Goal: Task Accomplishment & Management: Manage account settings

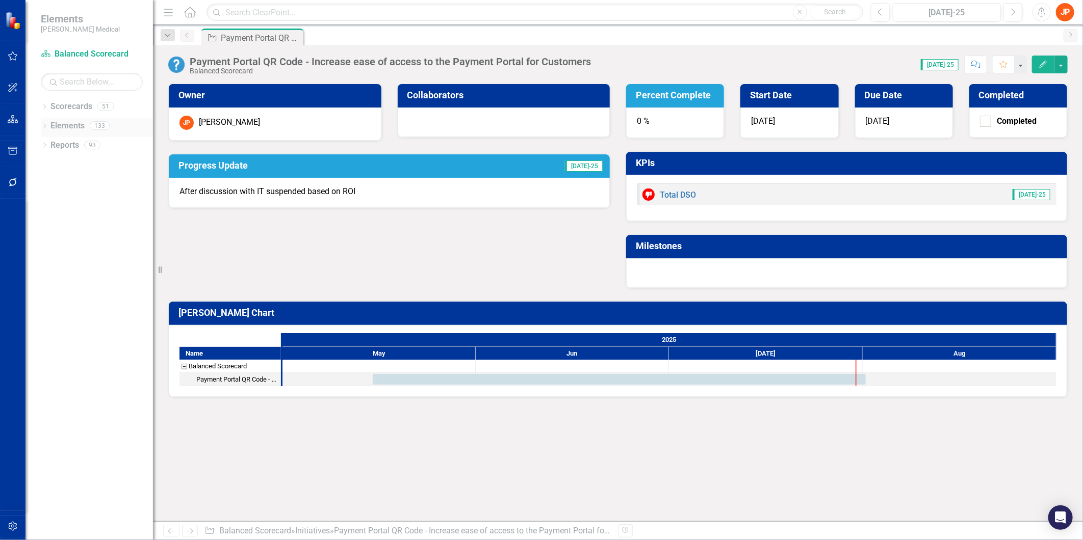
click at [75, 121] on link "Elements" at bounding box center [67, 126] width 34 height 12
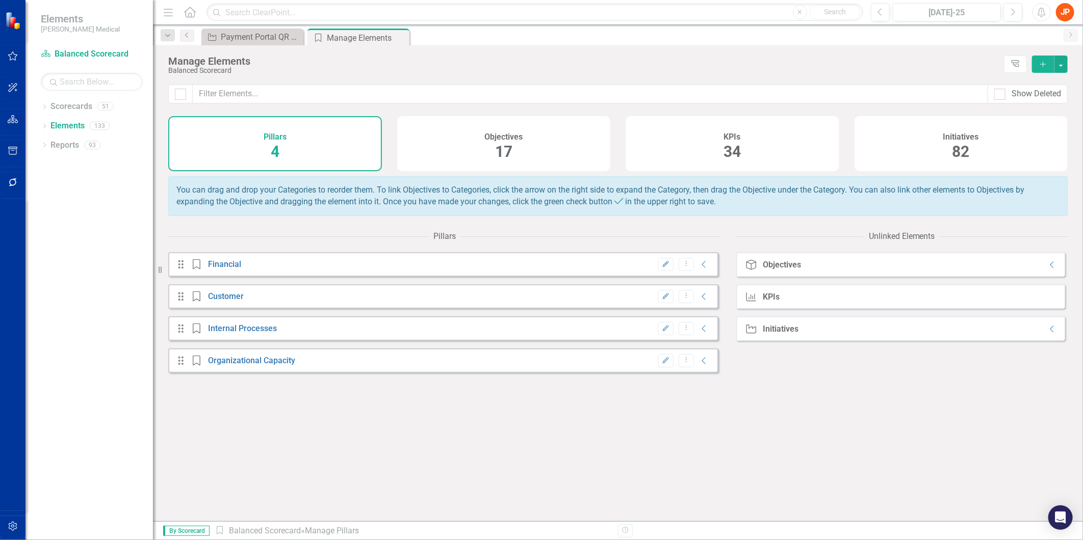
click at [991, 146] on div "Initiatives 82" at bounding box center [961, 143] width 214 height 55
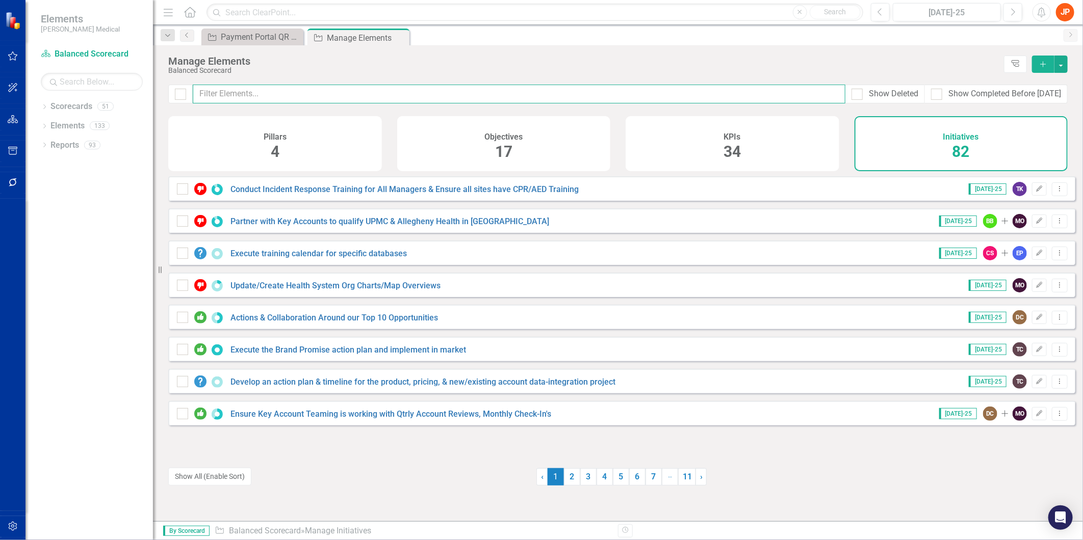
click at [248, 97] on input "text" at bounding box center [519, 94] width 652 height 19
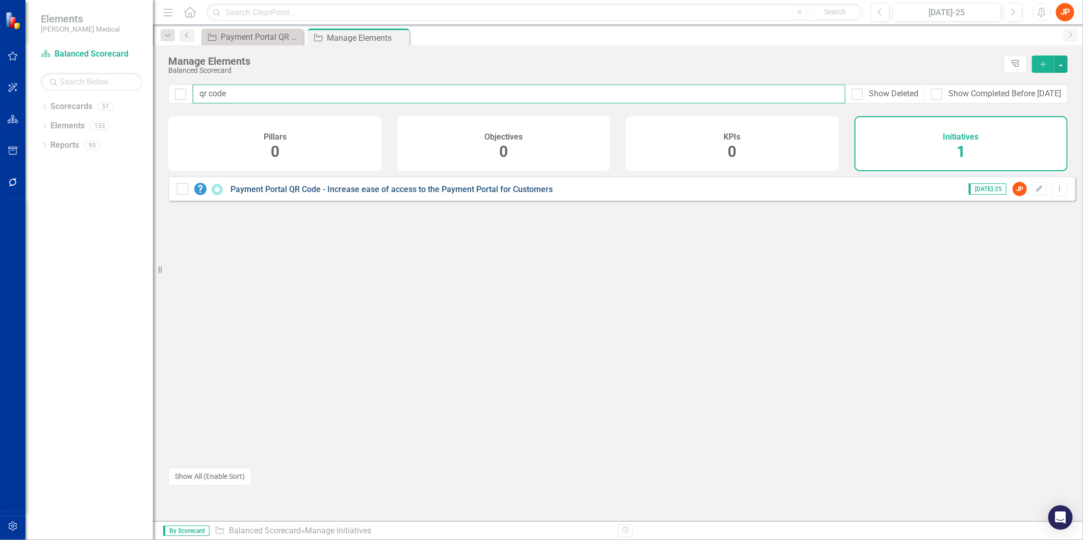
type input "qr code"
click at [319, 193] on link "Payment Portal QR Code - Increase ease of access to the Payment Portal for Cust…" at bounding box center [391, 190] width 322 height 10
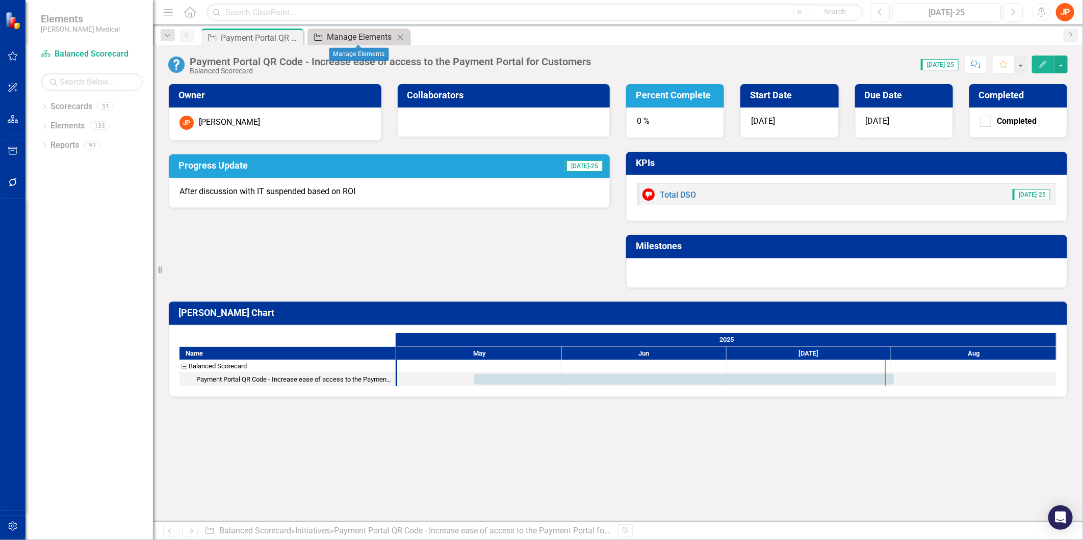
click at [348, 41] on div "Manage Elements" at bounding box center [360, 37] width 67 height 13
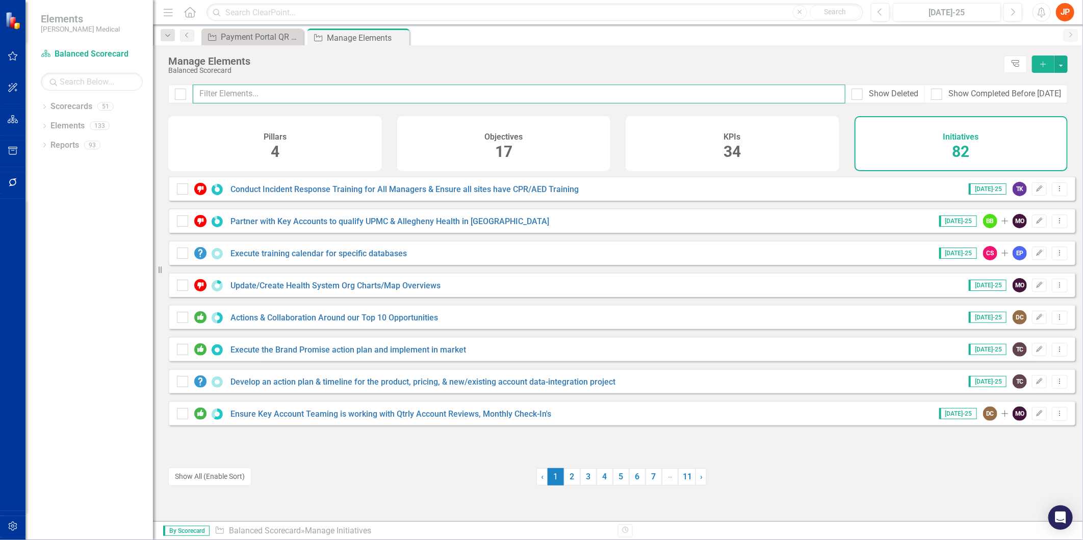
click at [281, 92] on input "text" at bounding box center [519, 94] width 652 height 19
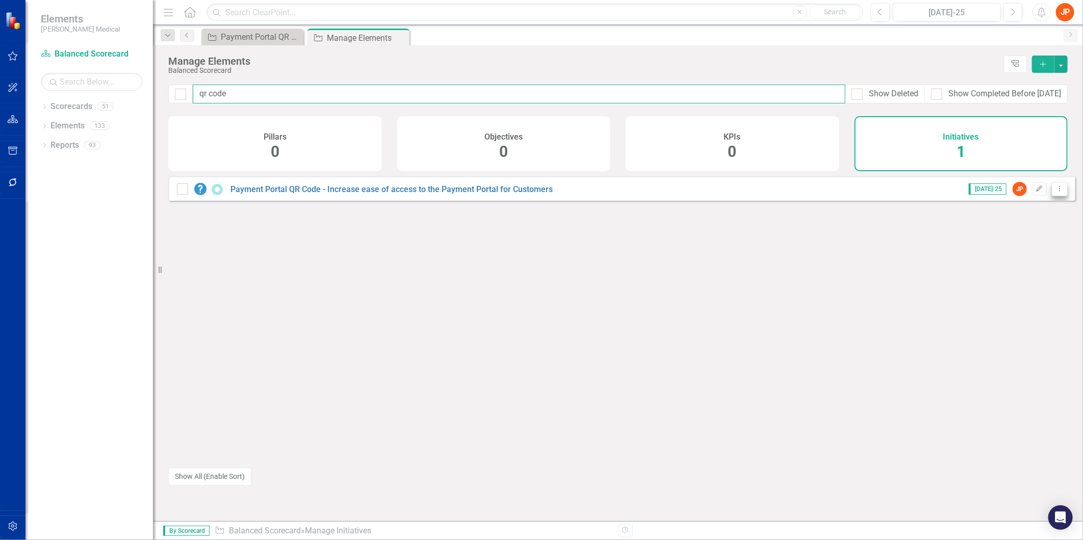
type input "qr code"
click at [1052, 196] on button "Dropdown Menu" at bounding box center [1060, 189] width 16 height 14
click at [1024, 265] on link "Trash Delete Initiative" at bounding box center [1014, 269] width 91 height 19
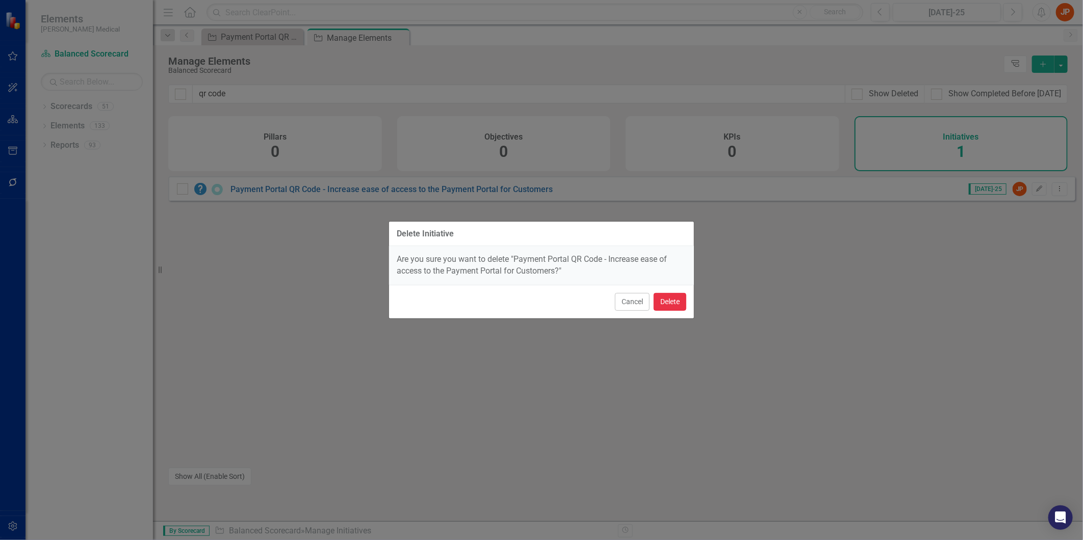
click at [677, 303] on button "Delete" at bounding box center [669, 302] width 33 height 18
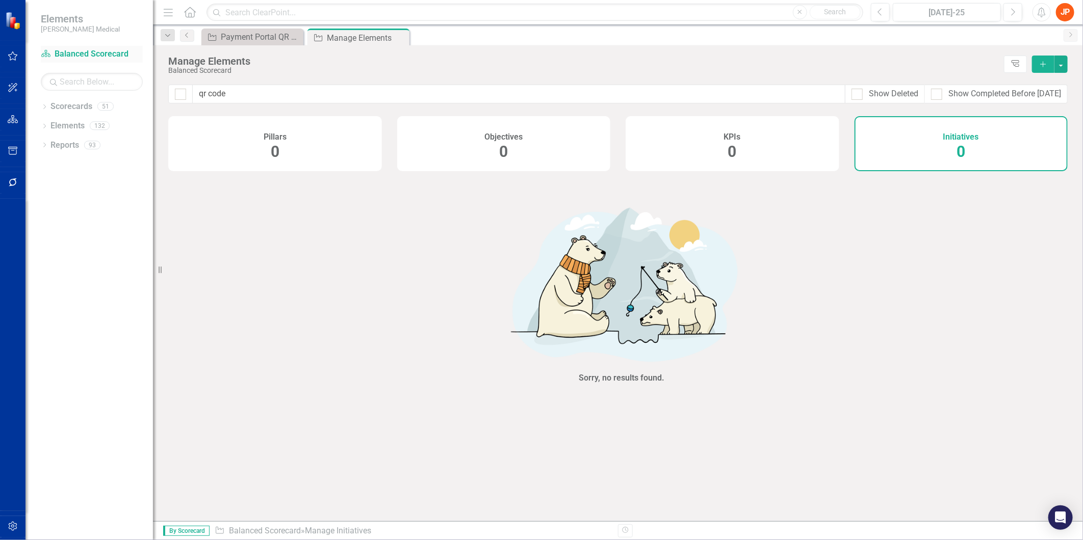
click at [94, 54] on link "Scorecard Balanced Scorecard" at bounding box center [92, 54] width 102 height 12
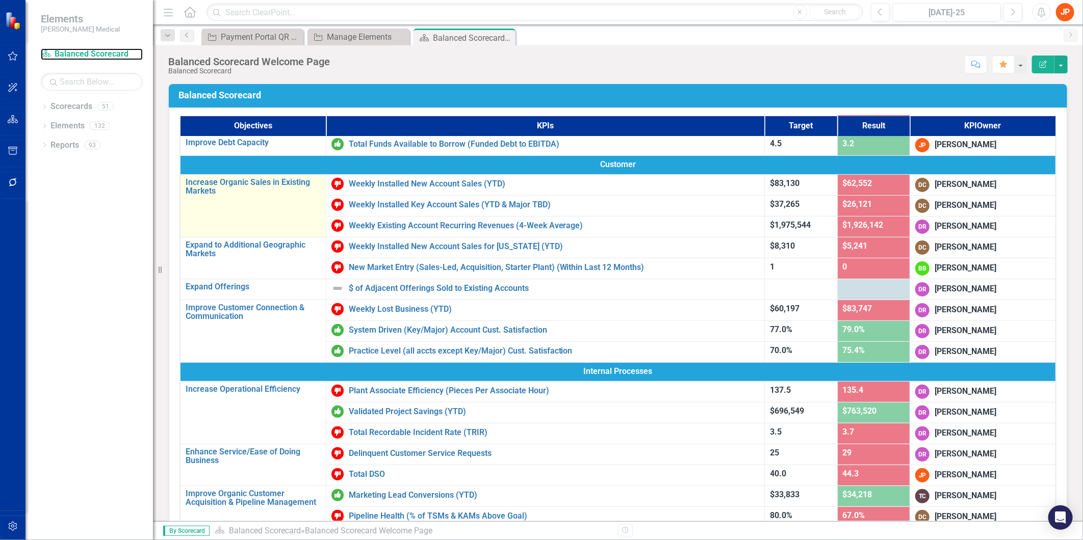
scroll to position [170, 0]
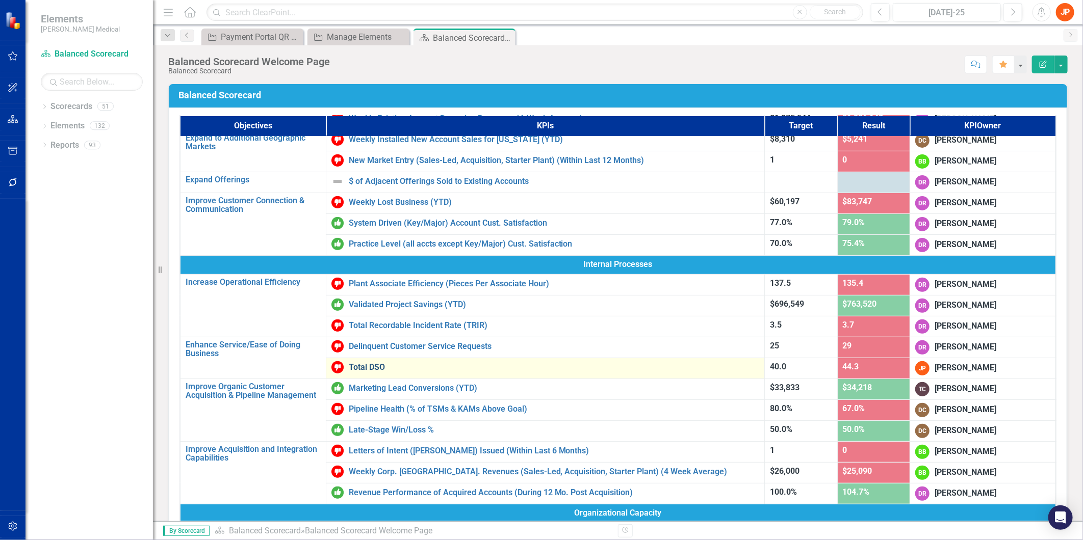
click at [369, 364] on link "Total DSO" at bounding box center [554, 367] width 411 height 9
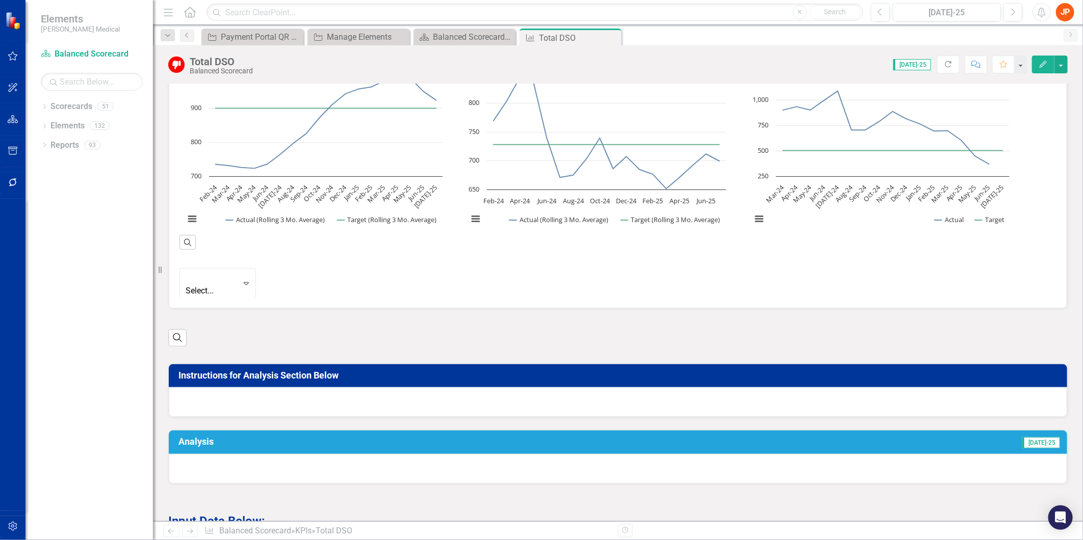
scroll to position [510, 0]
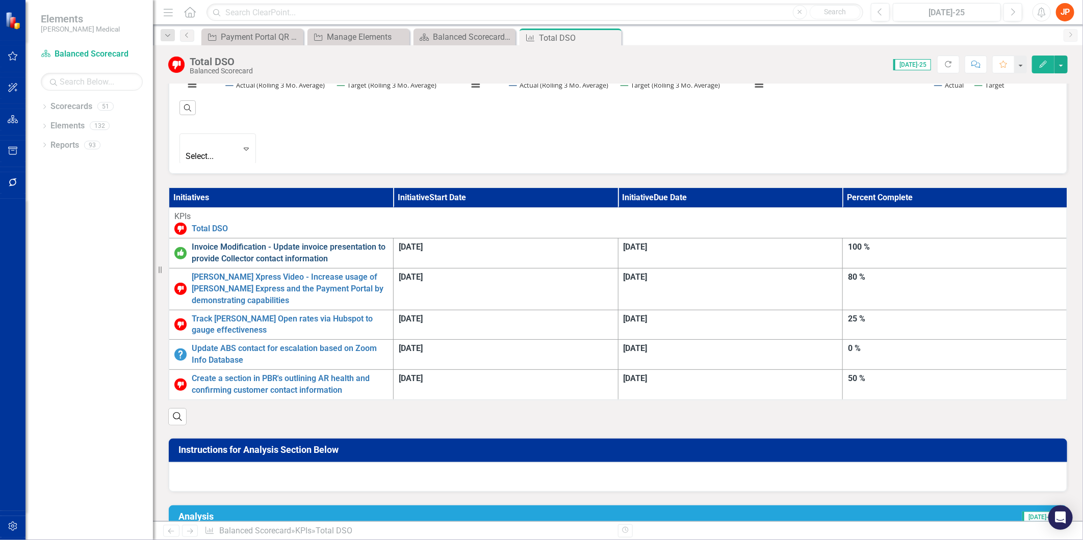
click at [388, 242] on link "Invoice Modification - Update invoice presentation to provide Collector contact…" at bounding box center [290, 253] width 196 height 23
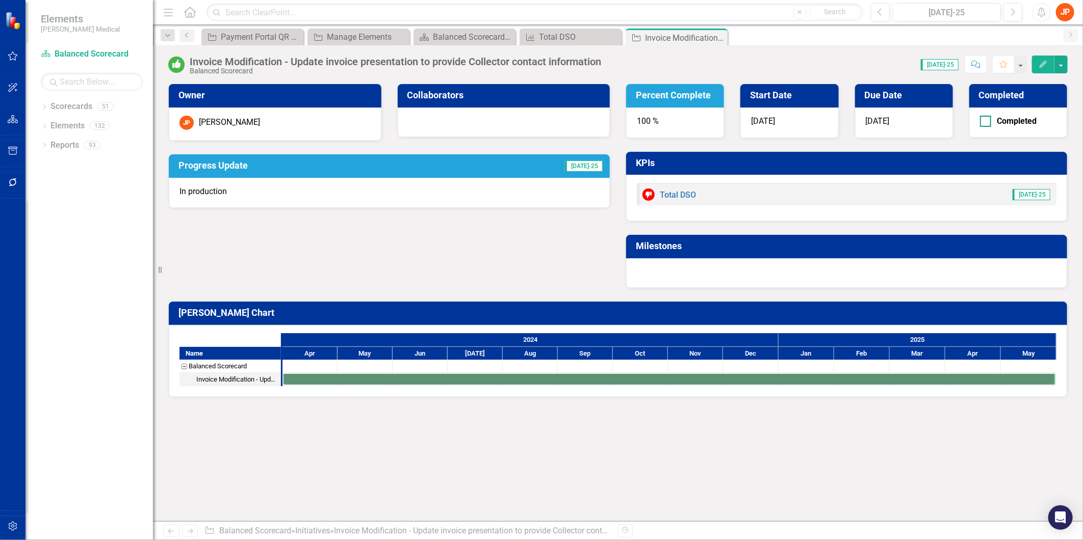
click at [985, 124] on div at bounding box center [985, 121] width 11 height 11
click at [985, 122] on input "Completed" at bounding box center [983, 119] width 7 height 7
checkbox input "true"
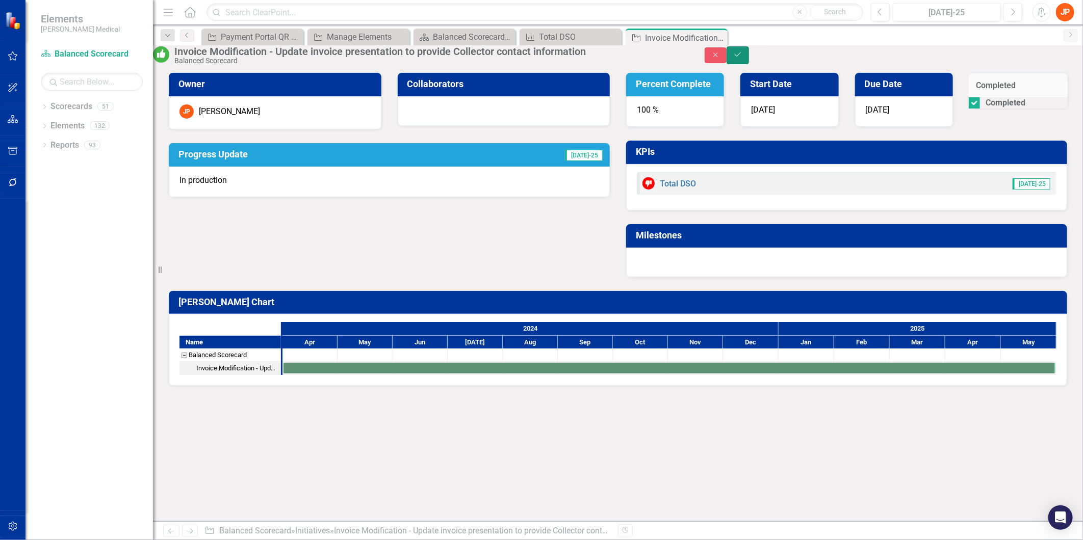
click at [749, 63] on button "Save" at bounding box center [737, 55] width 22 height 18
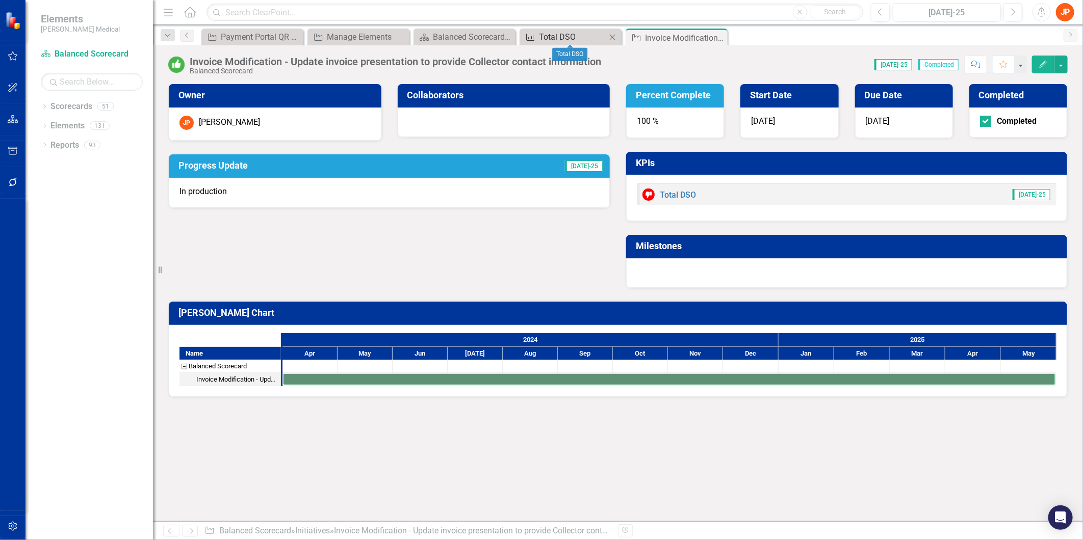
click at [562, 34] on div "Total DSO" at bounding box center [572, 37] width 67 height 13
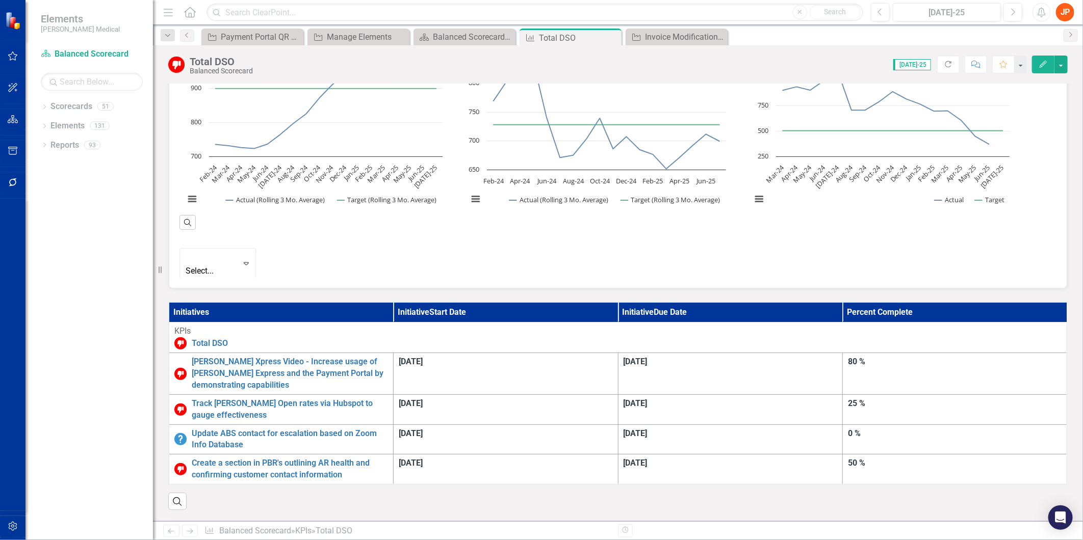
scroll to position [396, 0]
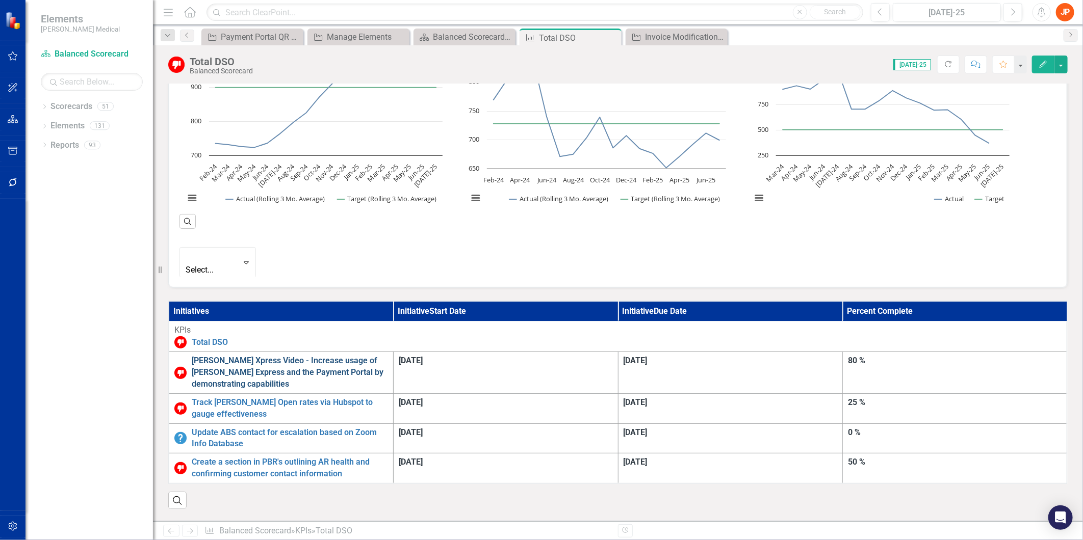
click at [388, 355] on link "[PERSON_NAME] Xpress Video - Increase usage of [PERSON_NAME] Express and the Pa…" at bounding box center [290, 372] width 196 height 35
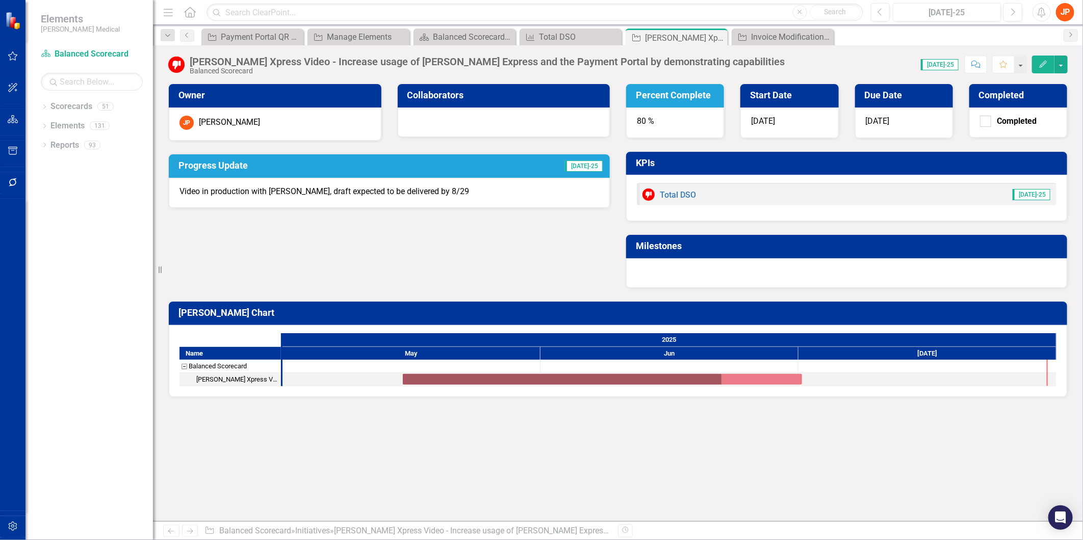
click at [649, 120] on div "80 %" at bounding box center [675, 123] width 98 height 31
click at [646, 120] on div "80 %" at bounding box center [675, 123] width 98 height 31
click at [1045, 62] on icon "Edit" at bounding box center [1042, 64] width 9 height 7
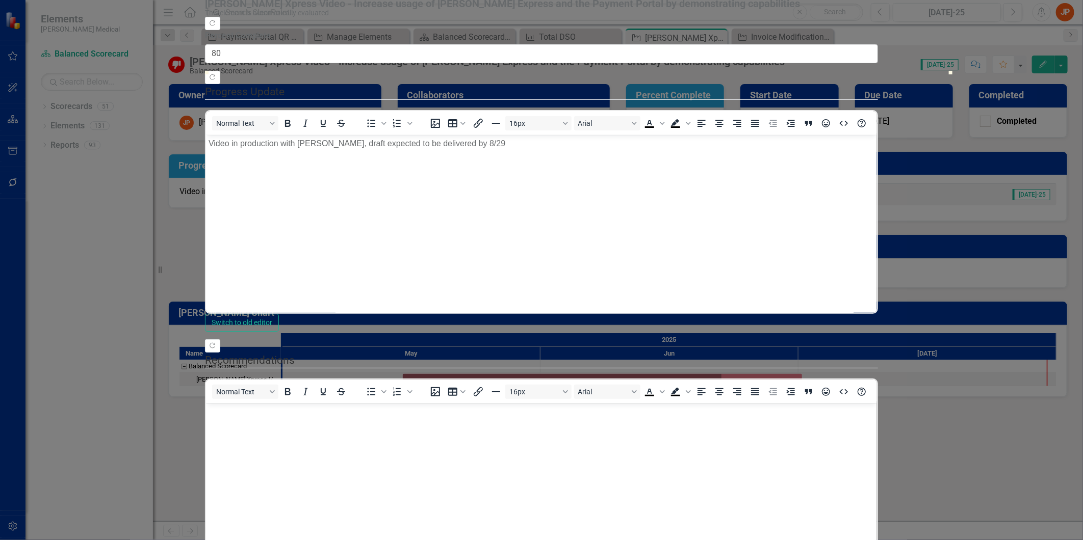
type input "100"
drag, startPoint x: 912, startPoint y: 113, endPoint x: 1084, endPoint y: 119, distance: 171.9
click at [1082, 119] on html "Elements [PERSON_NAME] Medical Scorecard Balanced Scorecard Search Dropdown Sco…" at bounding box center [541, 270] width 1083 height 540
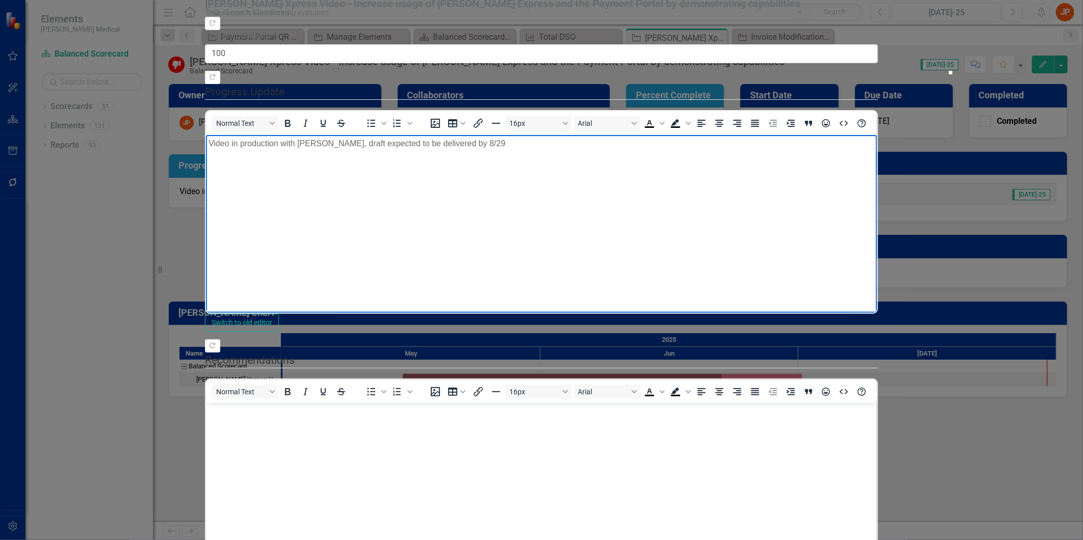
click at [490, 146] on p "Video in production with [PERSON_NAME], draft expected to be delivered by 8/29" at bounding box center [540, 144] width 665 height 12
click at [690, 148] on p "Video in production with [PERSON_NAME], draft expected to be delivered by 8/29.…" at bounding box center [540, 144] width 665 height 12
click at [800, 146] on p "Video in production with [PERSON_NAME], draft expected to be delivered by 8/29.…" at bounding box center [540, 144] width 665 height 12
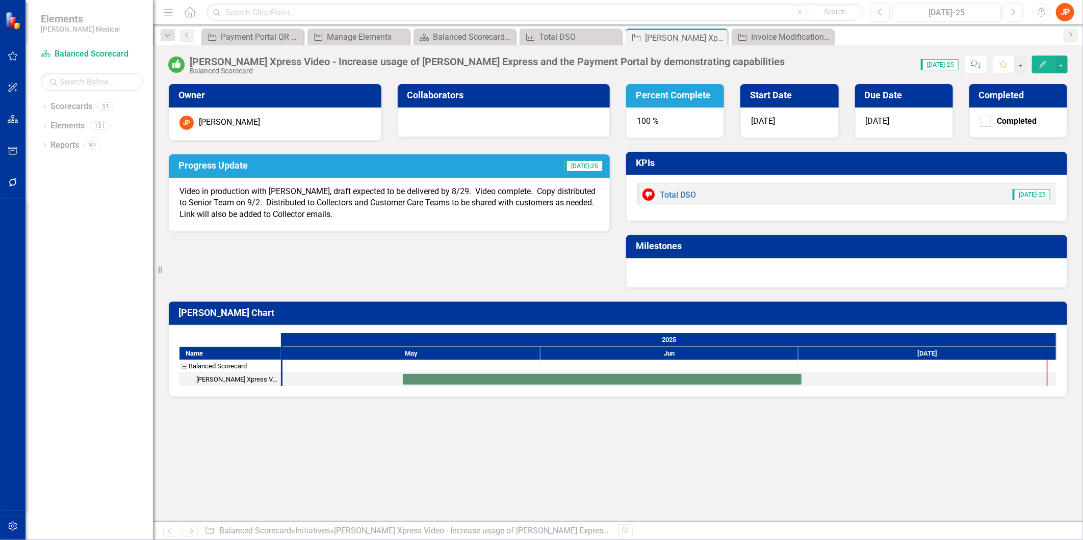
click at [423, 197] on p "Video in production with [PERSON_NAME], draft expected to be delivered by 8/29.…" at bounding box center [389, 203] width 420 height 35
click at [422, 202] on p "Video in production with [PERSON_NAME], draft expected to be delivered by 8/29.…" at bounding box center [389, 203] width 420 height 35
click at [347, 203] on p "Video in production with [PERSON_NAME], draft expected to be delivered by 8/29.…" at bounding box center [389, 203] width 420 height 35
click at [1037, 66] on button "Edit" at bounding box center [1043, 65] width 22 height 18
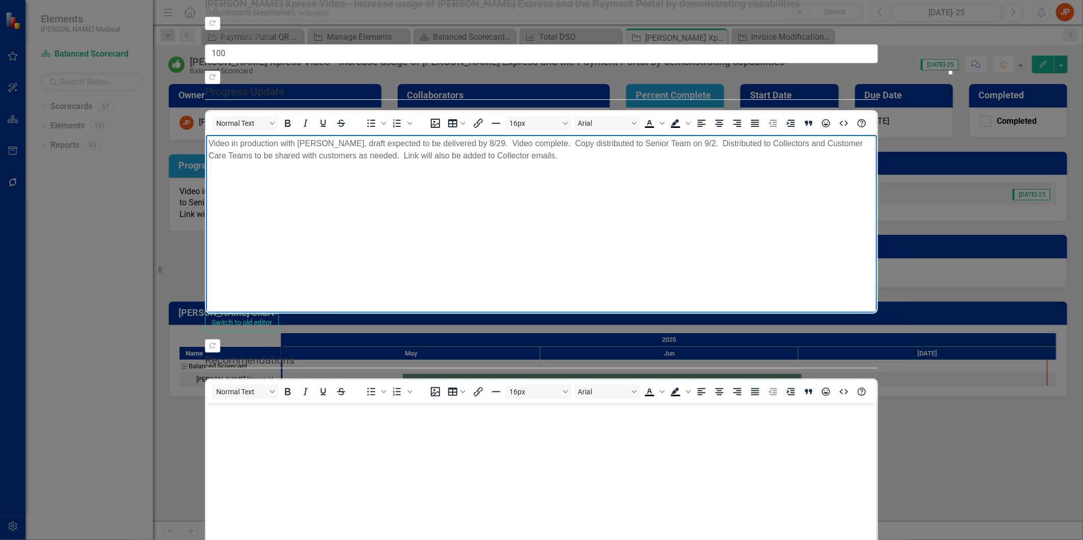
click at [783, 146] on p "Video in production with [PERSON_NAME], draft expected to be delivered by 8/29.…" at bounding box center [540, 150] width 665 height 24
click at [859, 146] on p "Video in production with [PERSON_NAME], draft expected to be delivered by 8/29.…" at bounding box center [540, 150] width 665 height 24
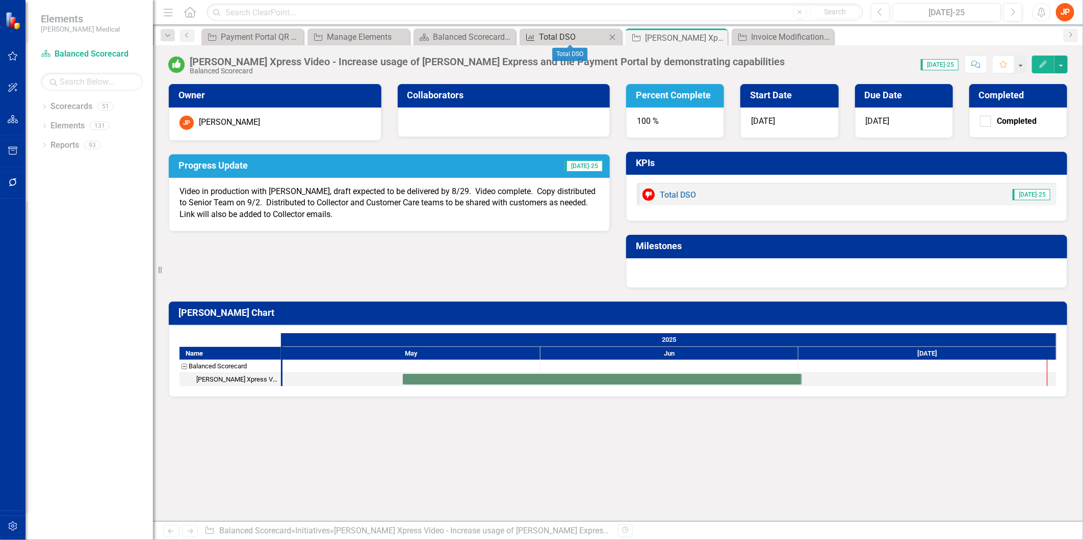
click at [561, 34] on div "Total DSO" at bounding box center [572, 37] width 67 height 13
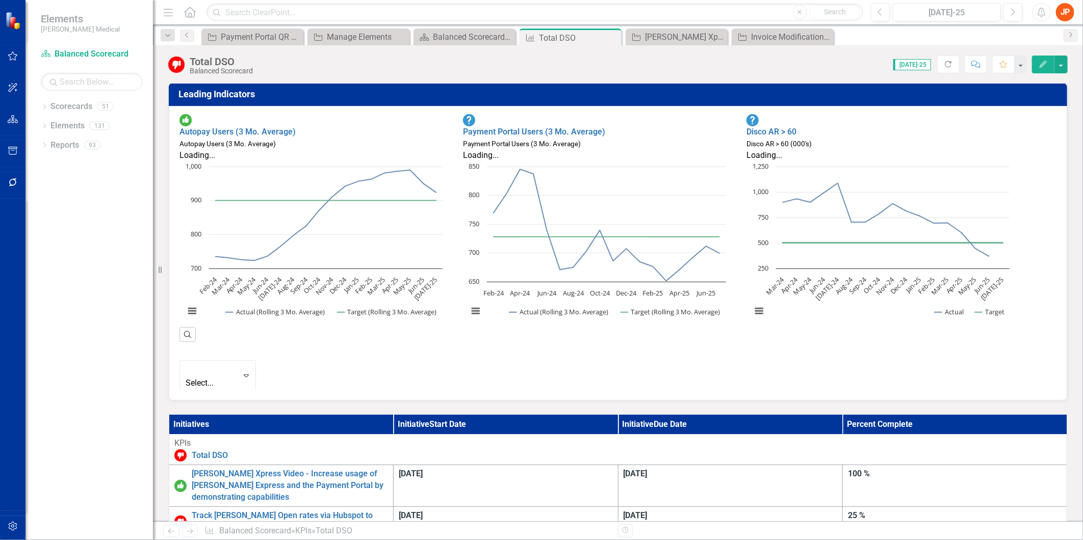
scroll to position [226, 0]
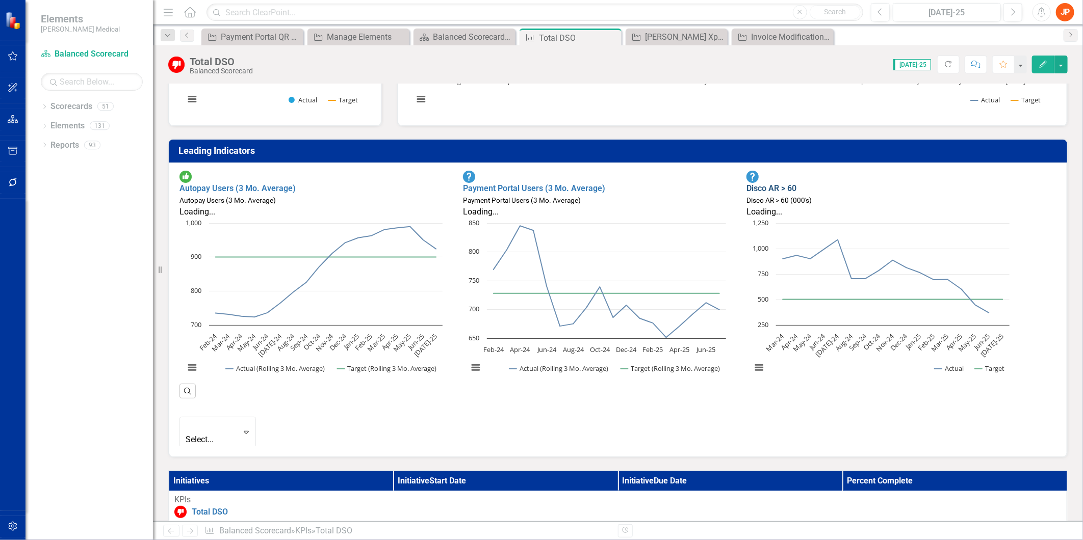
click at [796, 184] on link "Disco AR > 60" at bounding box center [771, 189] width 50 height 10
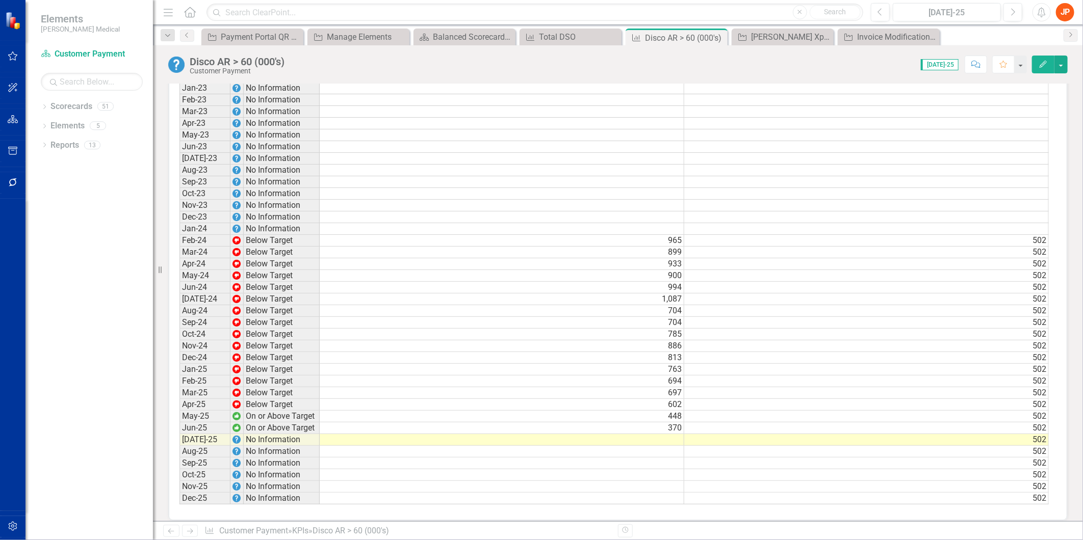
scroll to position [834, 0]
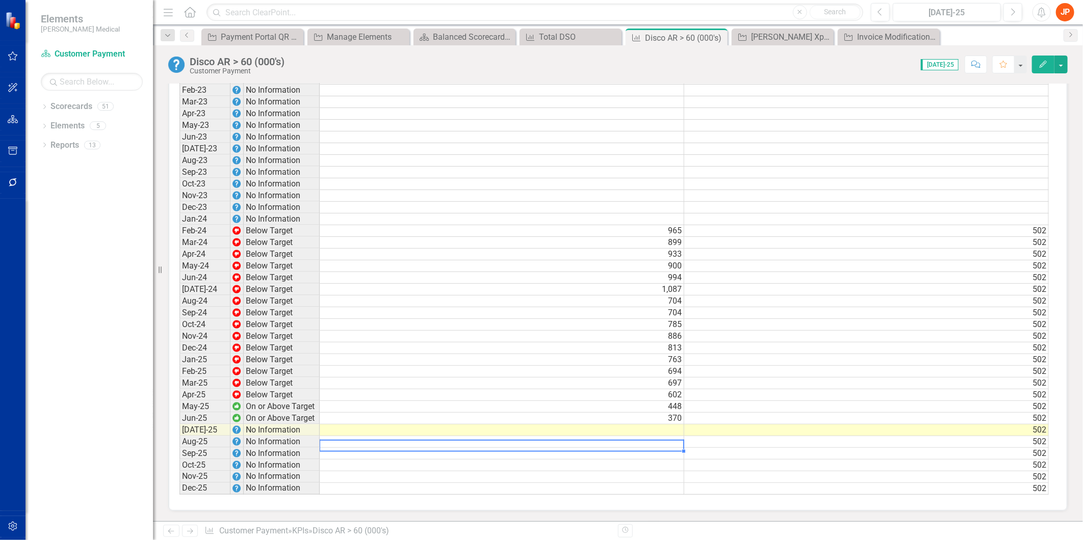
click at [670, 436] on td at bounding box center [502, 442] width 364 height 12
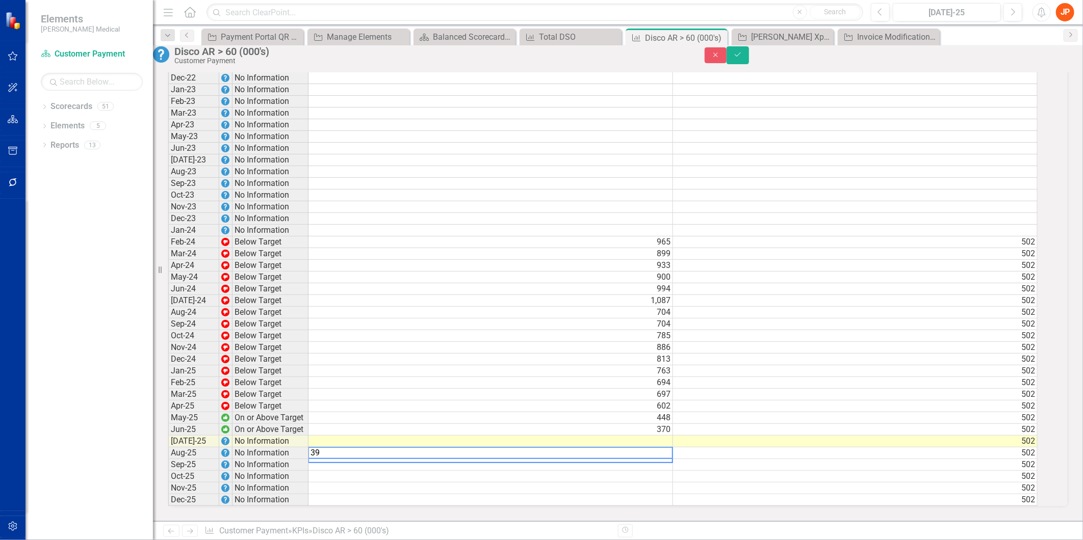
scroll to position [834, 0]
type textarea "395"
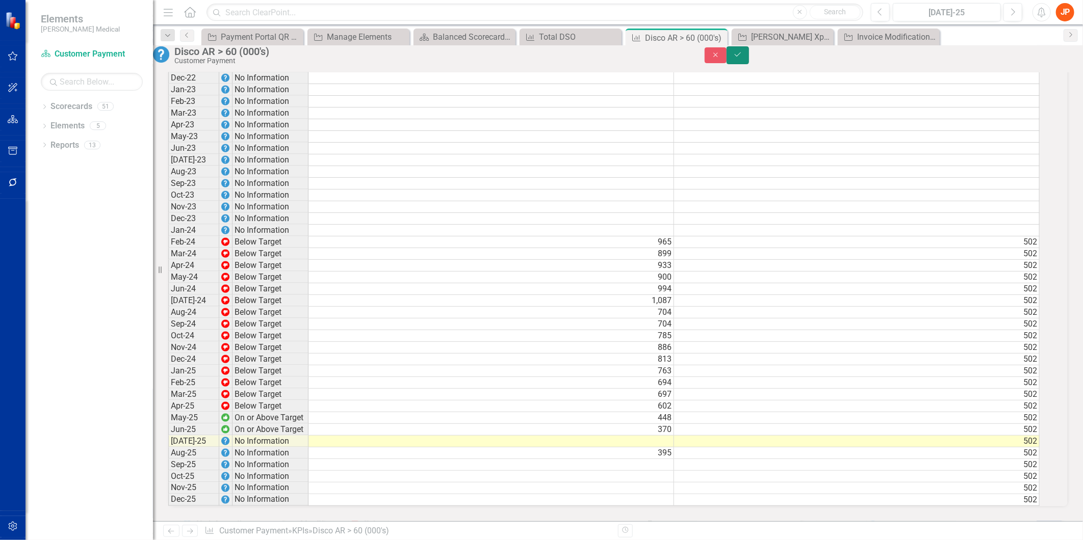
drag, startPoint x: 1058, startPoint y: 51, endPoint x: 1063, endPoint y: 54, distance: 5.9
click at [749, 51] on button "Save" at bounding box center [737, 55] width 22 height 18
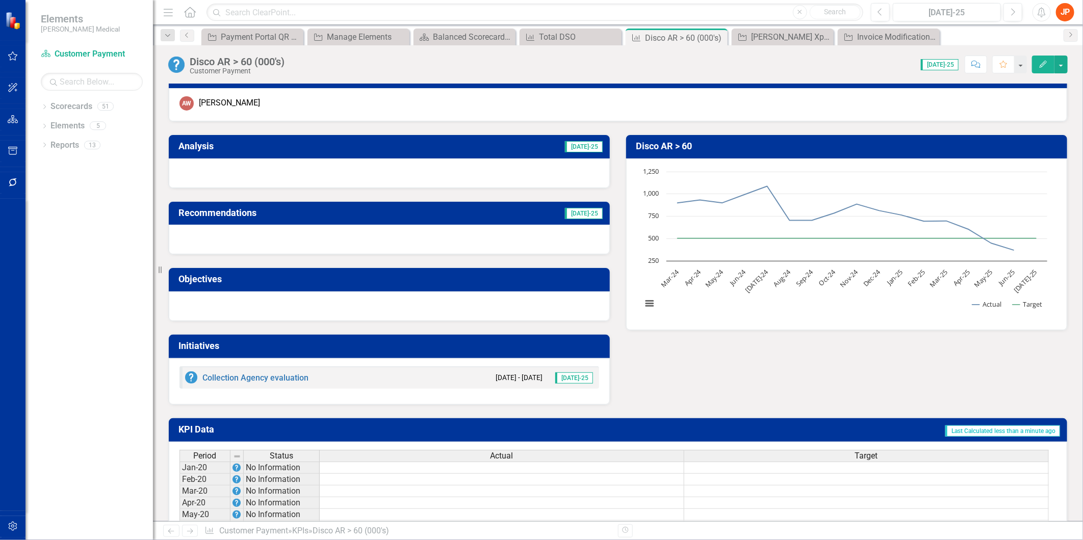
scroll to position [0, 0]
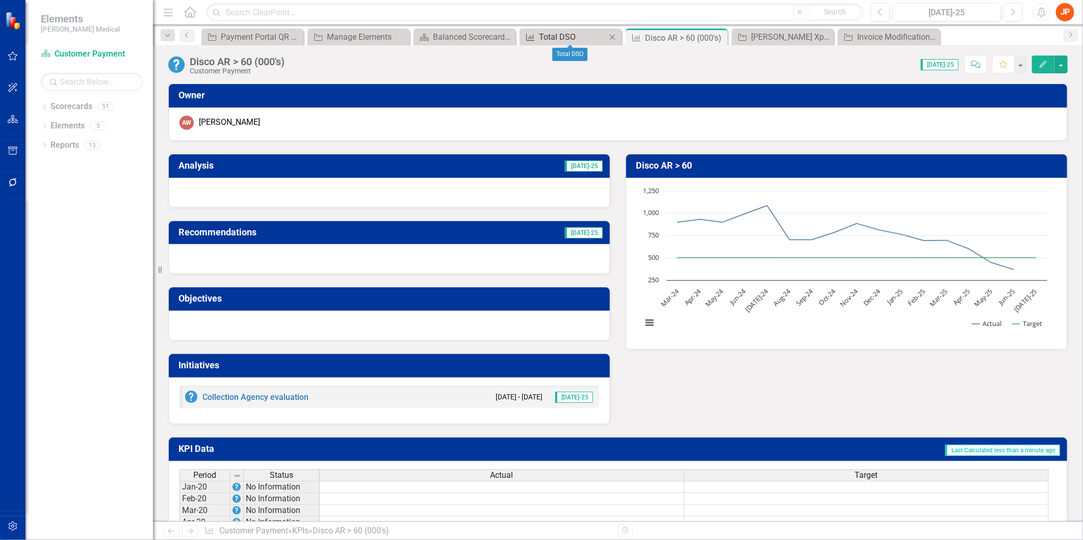
click at [586, 43] on div "Total DSO" at bounding box center [572, 37] width 67 height 13
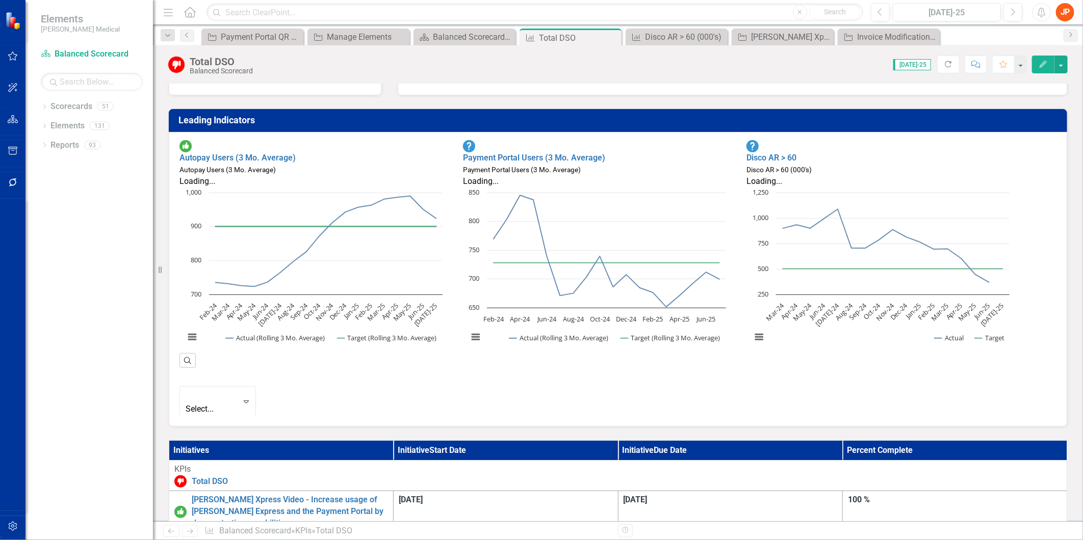
scroll to position [283, 0]
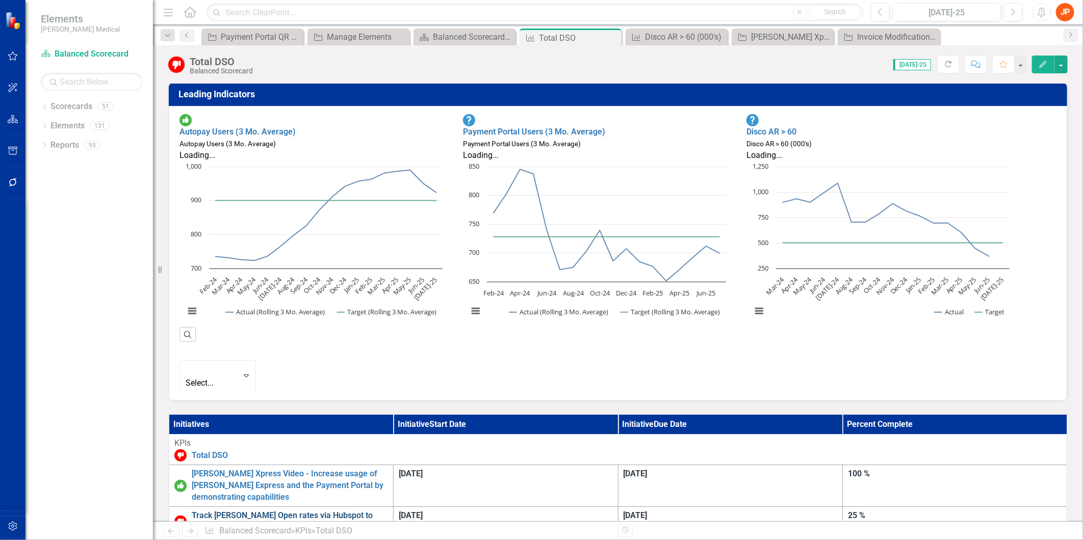
click at [255, 510] on link "Track [PERSON_NAME] Open rates via Hubspot to gauge effectiveness" at bounding box center [290, 521] width 196 height 23
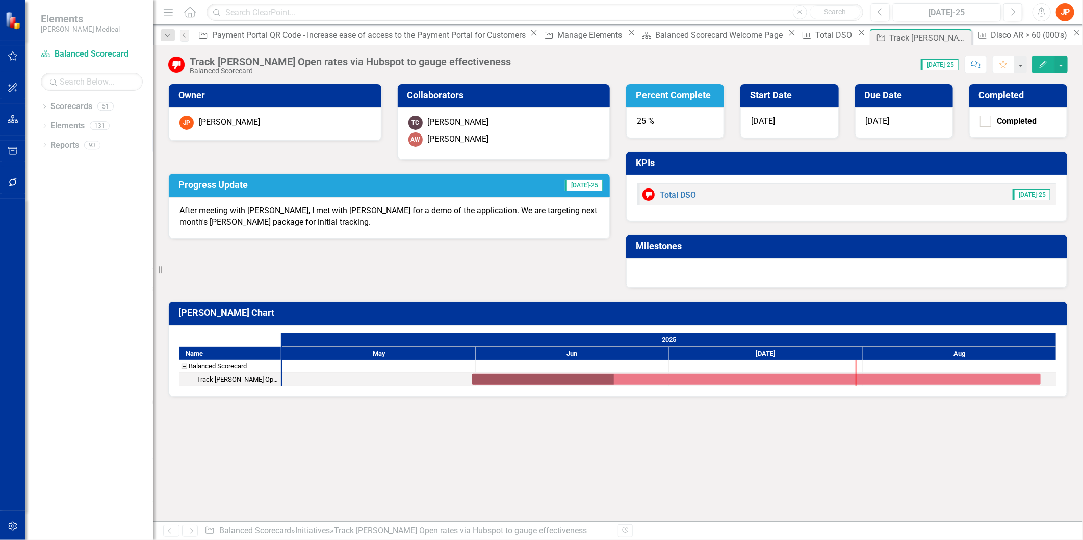
click at [288, 221] on p "After meeting with [PERSON_NAME], I met with [PERSON_NAME] for a demo of the ap…" at bounding box center [389, 216] width 420 height 23
click at [306, 224] on p "After meeting with [PERSON_NAME], I met with [PERSON_NAME] for a demo of the ap…" at bounding box center [389, 216] width 420 height 23
click at [1040, 64] on icon "Edit" at bounding box center [1042, 64] width 9 height 7
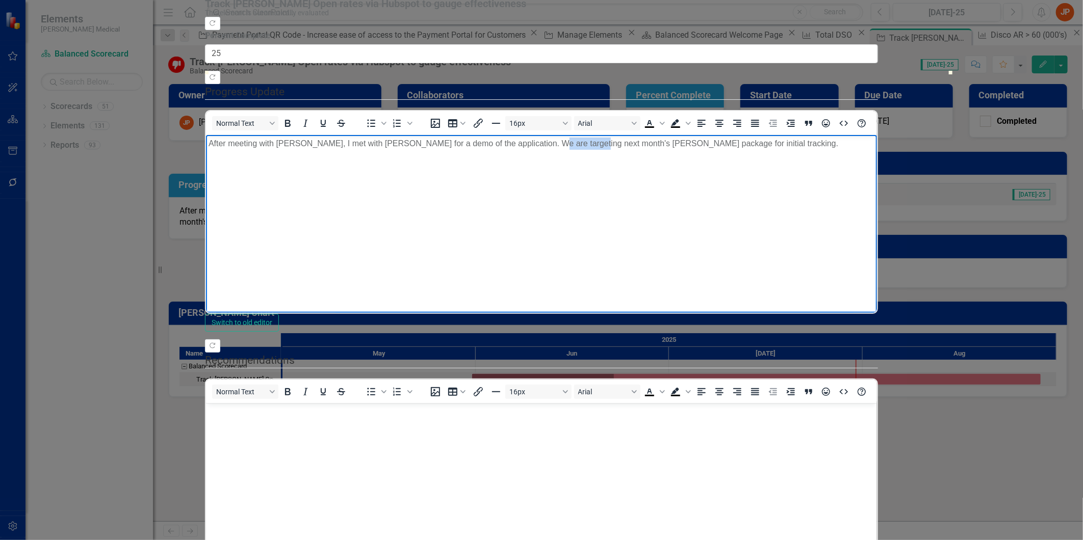
drag, startPoint x: 530, startPoint y: 146, endPoint x: 576, endPoint y: 147, distance: 46.4
click at [576, 147] on p "After meeting with [PERSON_NAME], I met with [PERSON_NAME] for a demo of the ap…" at bounding box center [540, 144] width 665 height 12
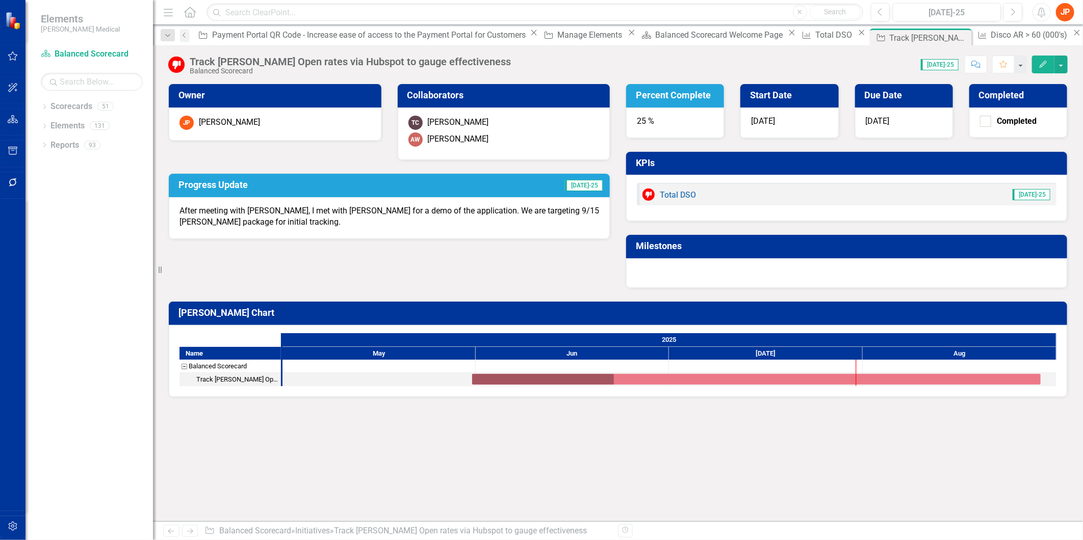
click at [1048, 67] on button "Edit" at bounding box center [1043, 65] width 22 height 18
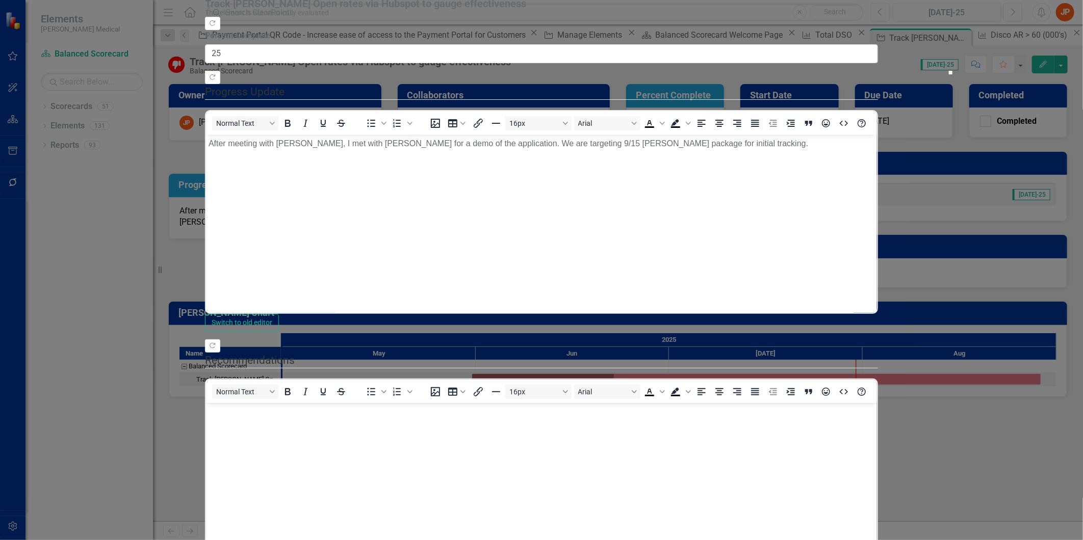
click at [691, 147] on p "After meeting with [PERSON_NAME], I met with [PERSON_NAME] for a demo of the ap…" at bounding box center [540, 144] width 665 height 12
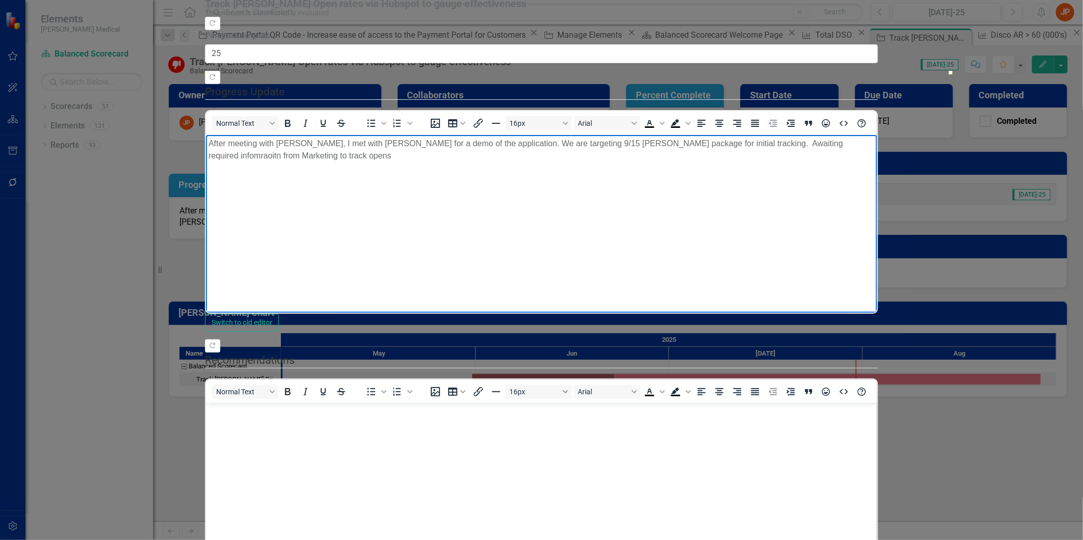
drag, startPoint x: 751, startPoint y: 145, endPoint x: 758, endPoint y: 138, distance: 10.5
click at [754, 143] on p "After meeting with [PERSON_NAME], I met with [PERSON_NAME] for a demo of the ap…" at bounding box center [540, 150] width 665 height 24
click at [874, 146] on p "After meeting with [PERSON_NAME], I met with [PERSON_NAME] for a demo of the ap…" at bounding box center [540, 150] width 665 height 24
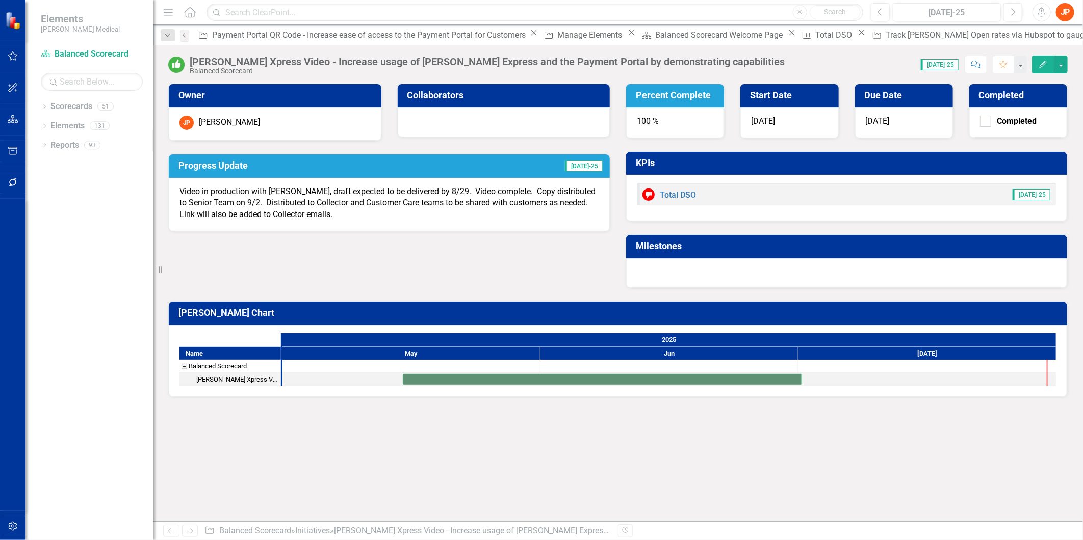
click at [1043, 65] on icon "Edit" at bounding box center [1042, 64] width 9 height 7
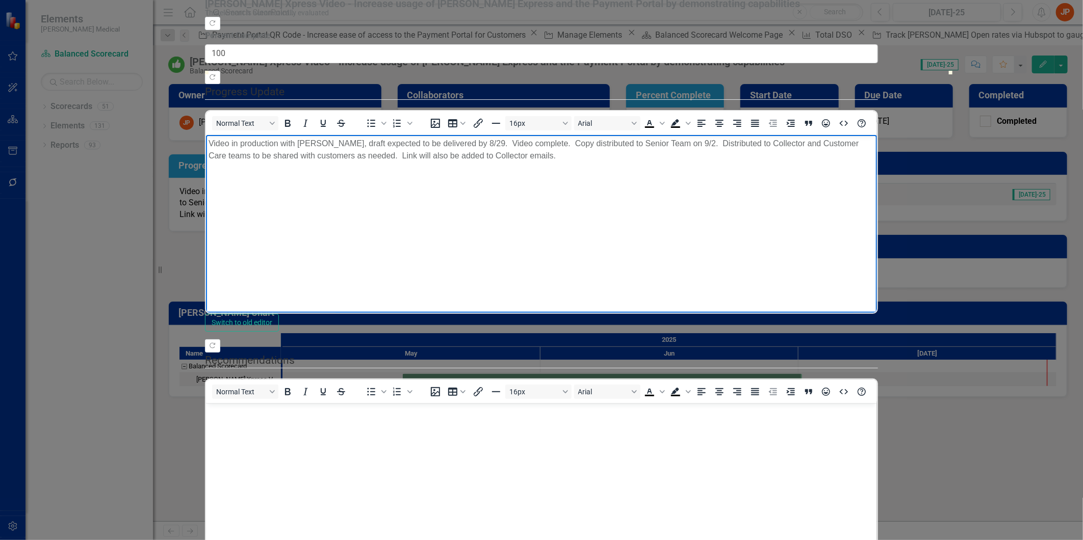
click at [482, 161] on p "Video in production with [PERSON_NAME], draft expected to be delivered by 8/29.…" at bounding box center [540, 150] width 665 height 24
